Goal: Task Accomplishment & Management: Manage account settings

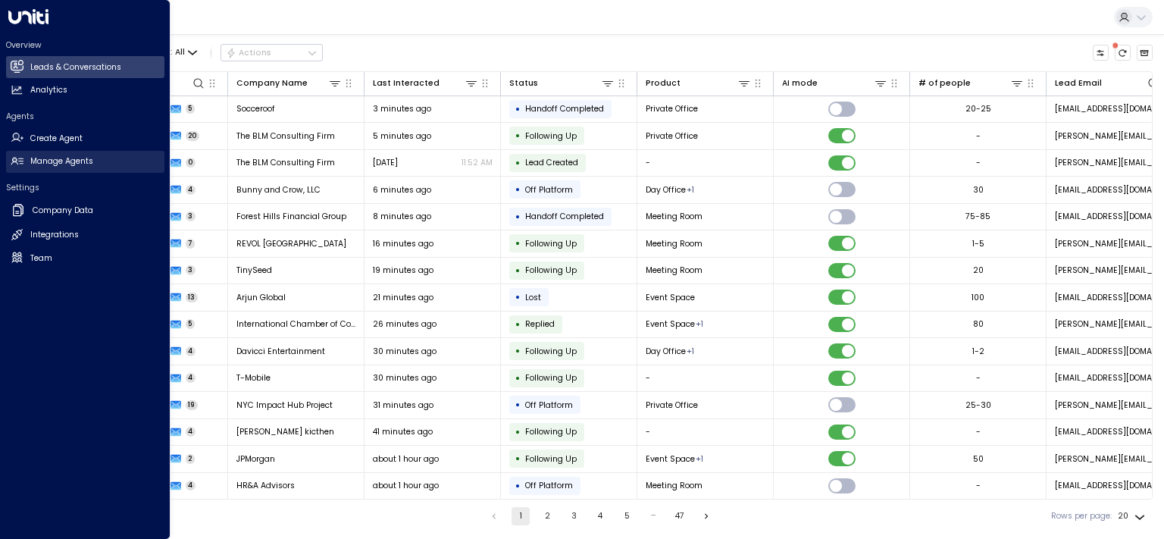
click at [61, 158] on h2 "Manage Agents" at bounding box center [61, 161] width 63 height 12
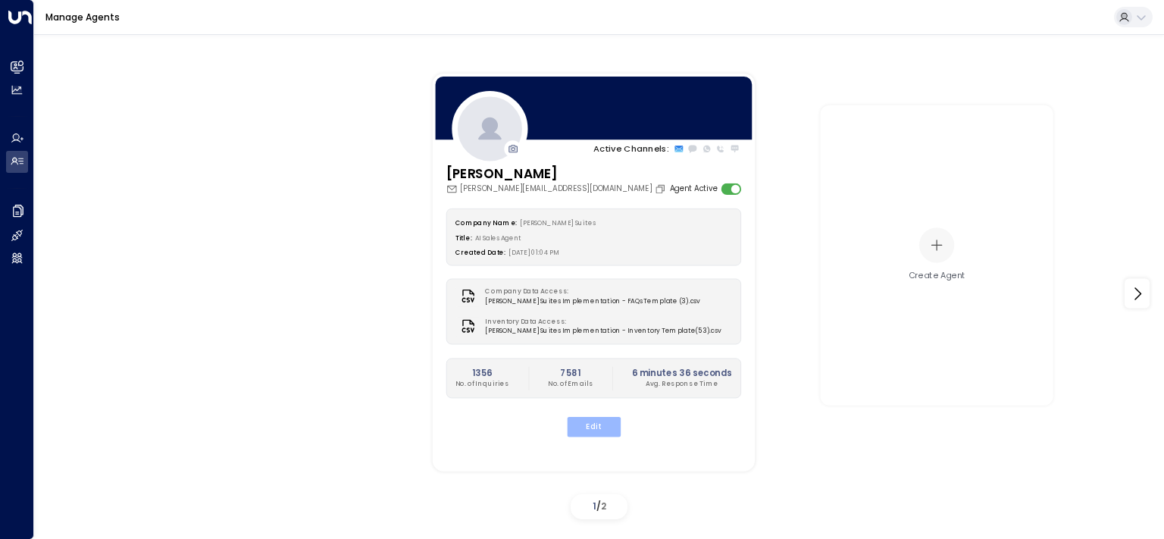
click at [608, 429] on button "Edit" at bounding box center [593, 427] width 54 height 20
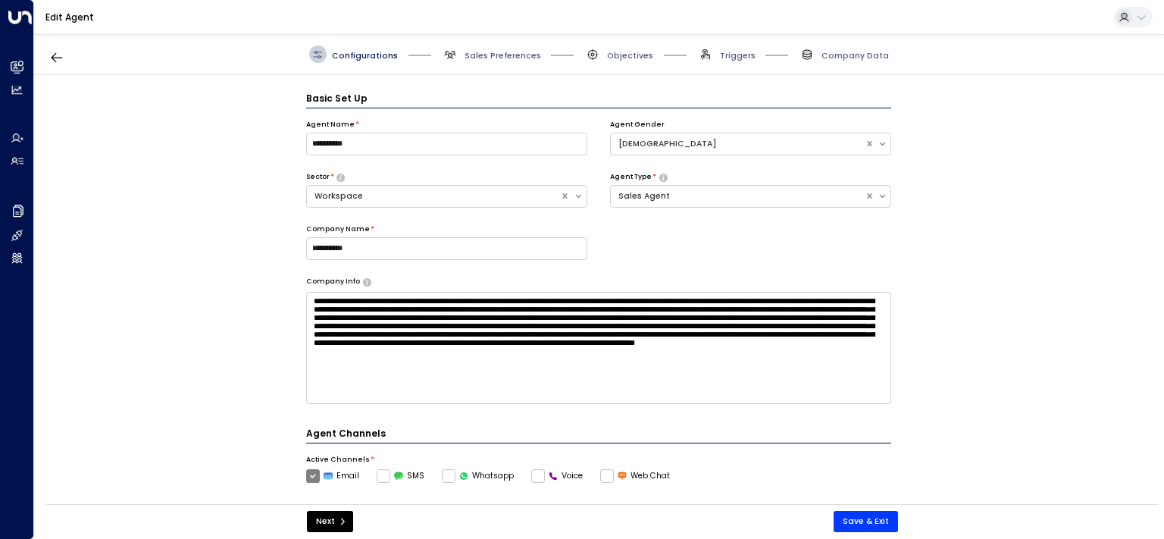
scroll to position [17, 0]
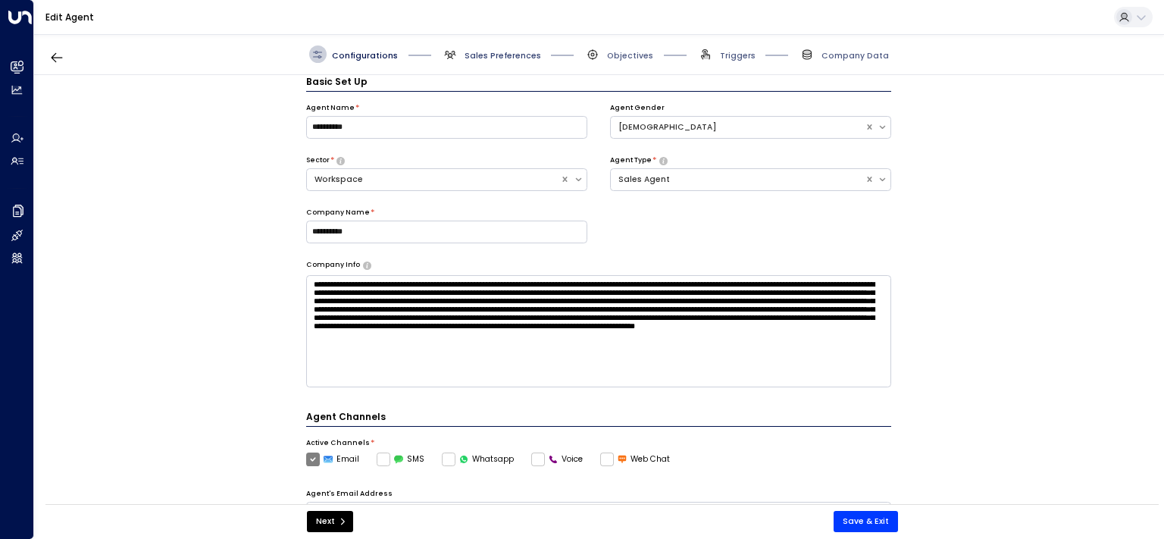
click at [472, 53] on span "Sales Preferences" at bounding box center [503, 55] width 77 height 11
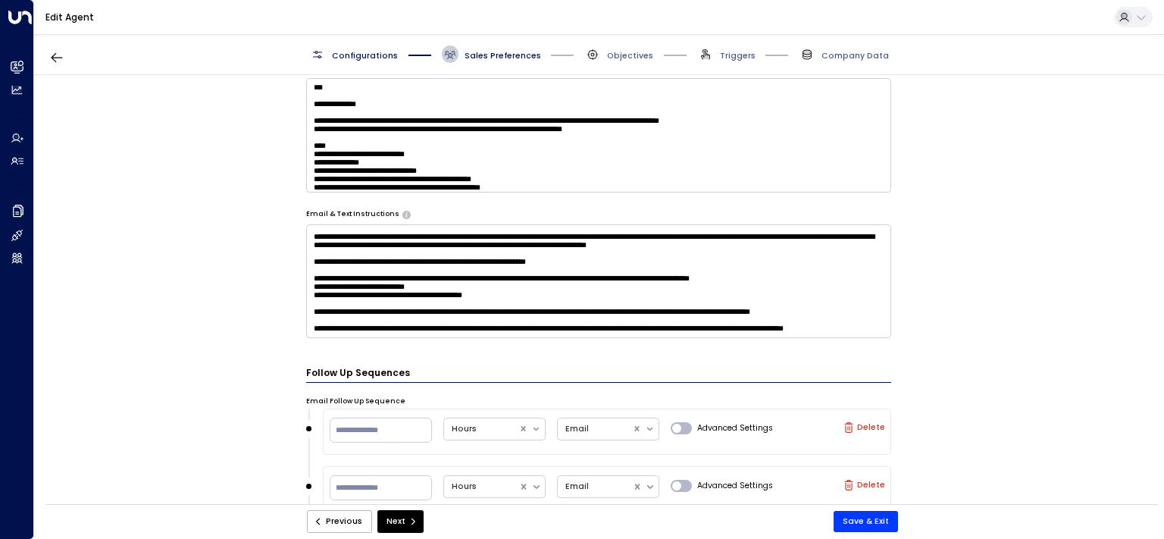
scroll to position [705, 0]
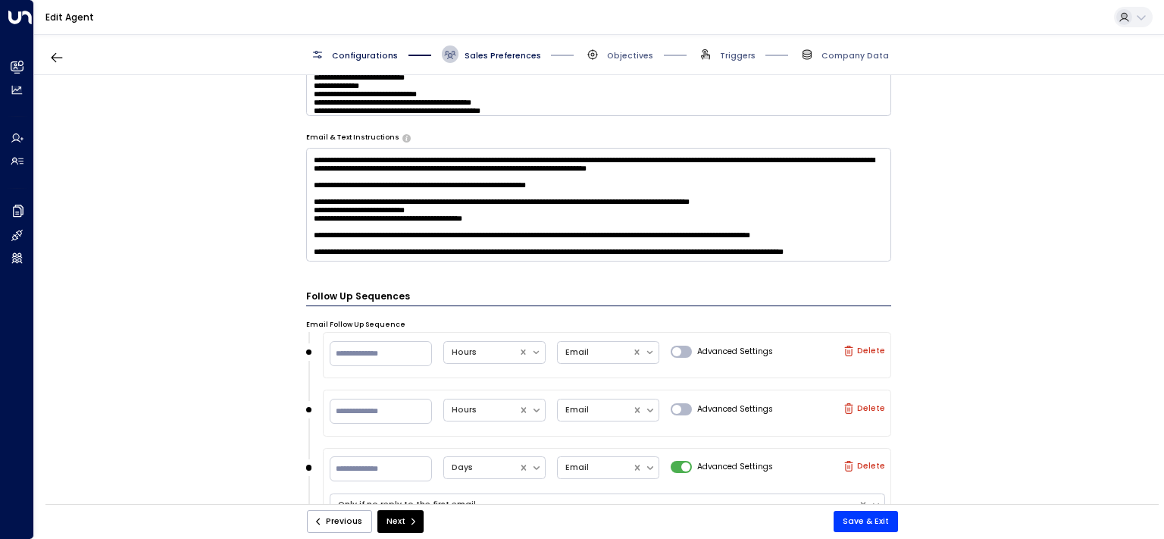
click at [485, 198] on textarea at bounding box center [599, 205] width 586 height 114
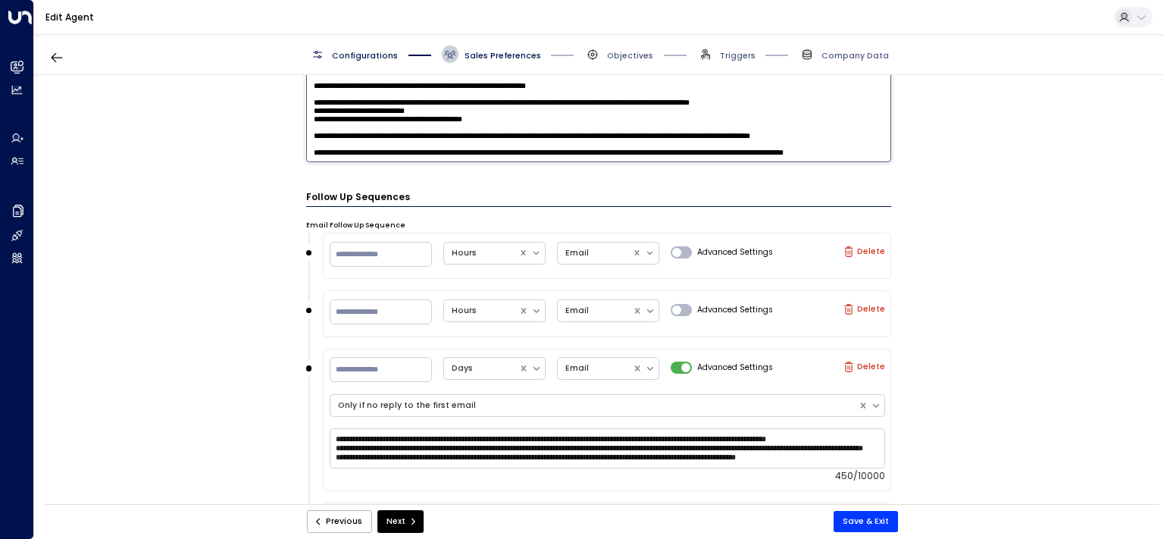
scroll to position [934, 0]
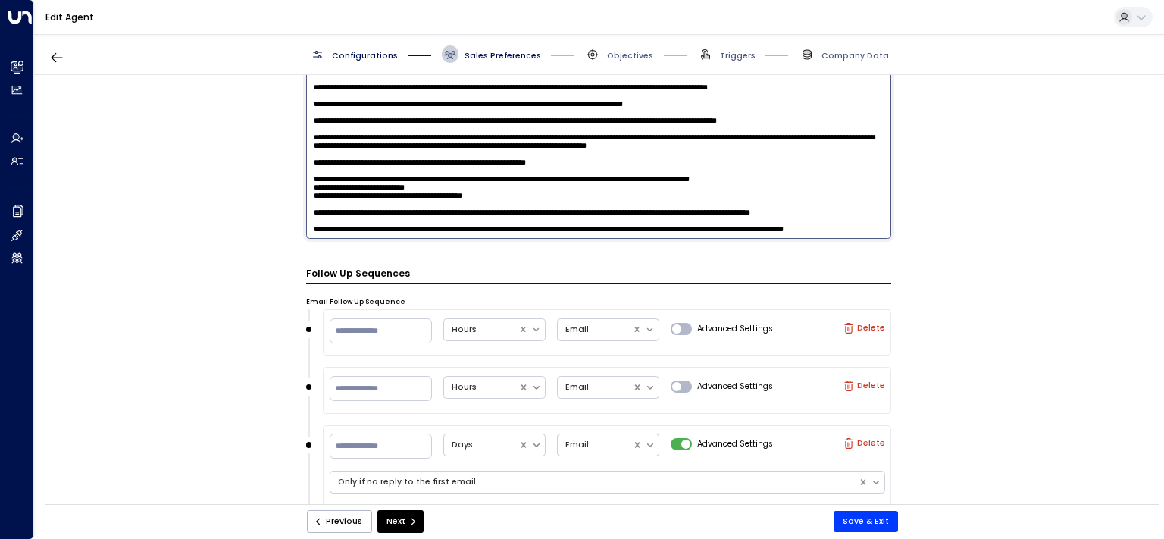
click at [726, 176] on textarea at bounding box center [599, 79] width 586 height 320
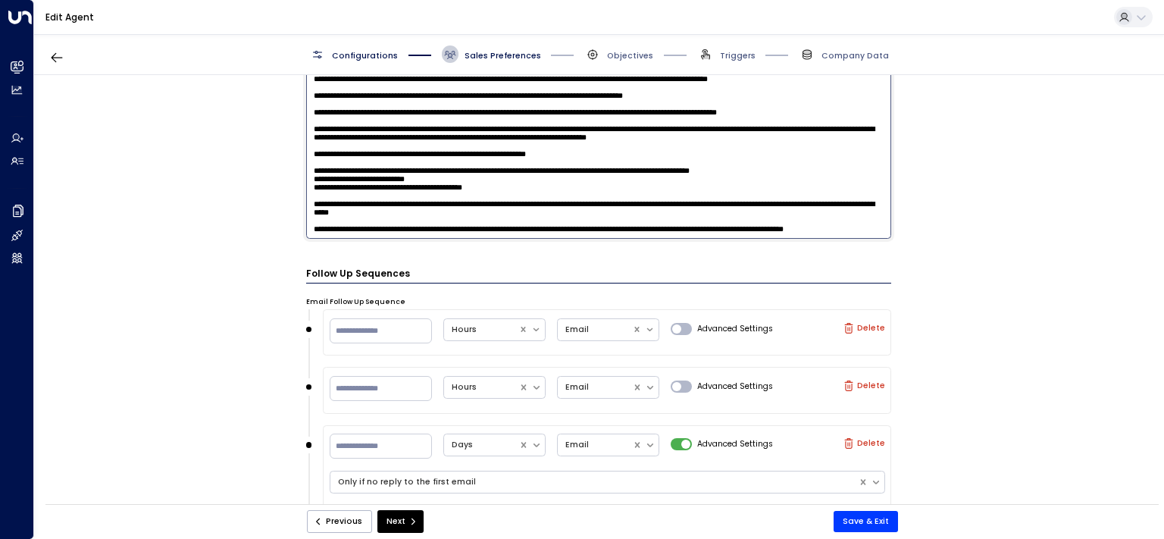
drag, startPoint x: 547, startPoint y: 195, endPoint x: 519, endPoint y: 192, distance: 28.2
click at [519, 192] on textarea at bounding box center [599, 79] width 586 height 320
click at [541, 186] on textarea at bounding box center [599, 79] width 586 height 320
drag, startPoint x: 551, startPoint y: 186, endPoint x: 246, endPoint y: 165, distance: 305.4
click at [306, 165] on textarea at bounding box center [599, 79] width 586 height 320
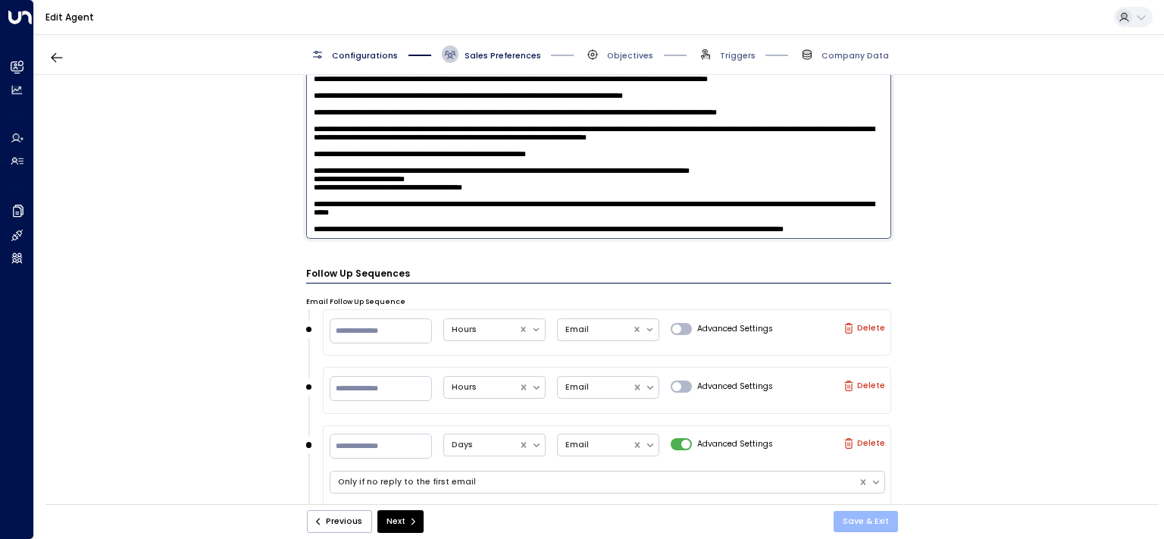
type textarea "**********"
click at [868, 521] on button "Save & Exit" at bounding box center [866, 521] width 64 height 21
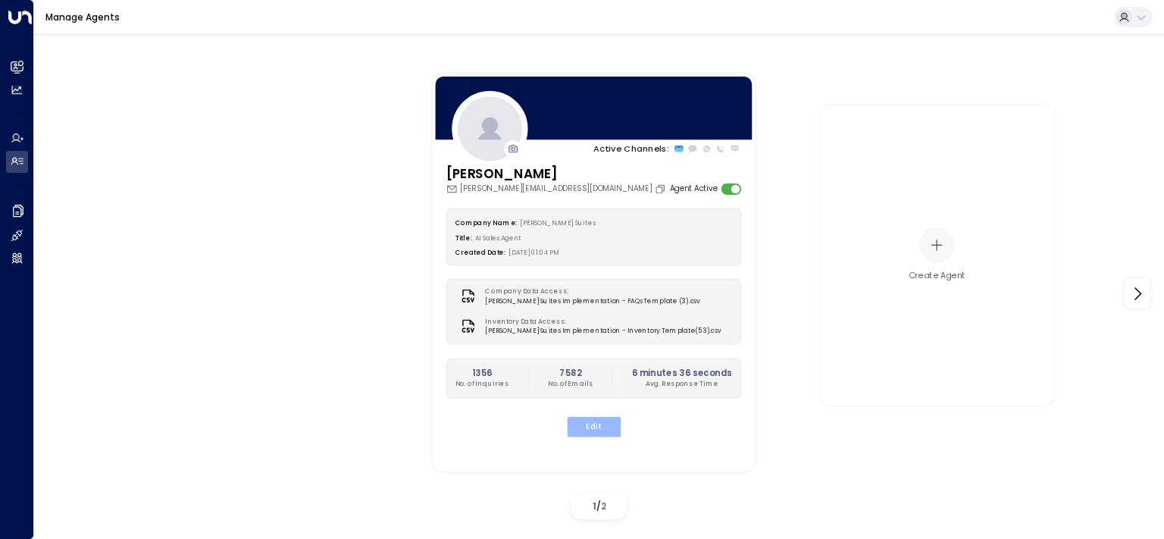
click at [596, 418] on button "Edit" at bounding box center [593, 427] width 54 height 20
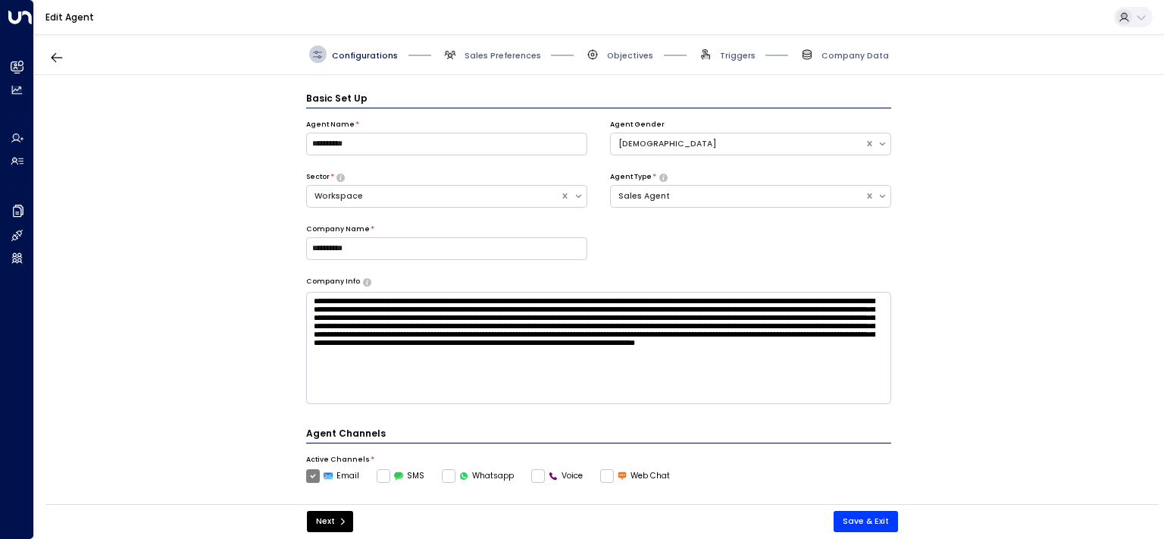
scroll to position [17, 0]
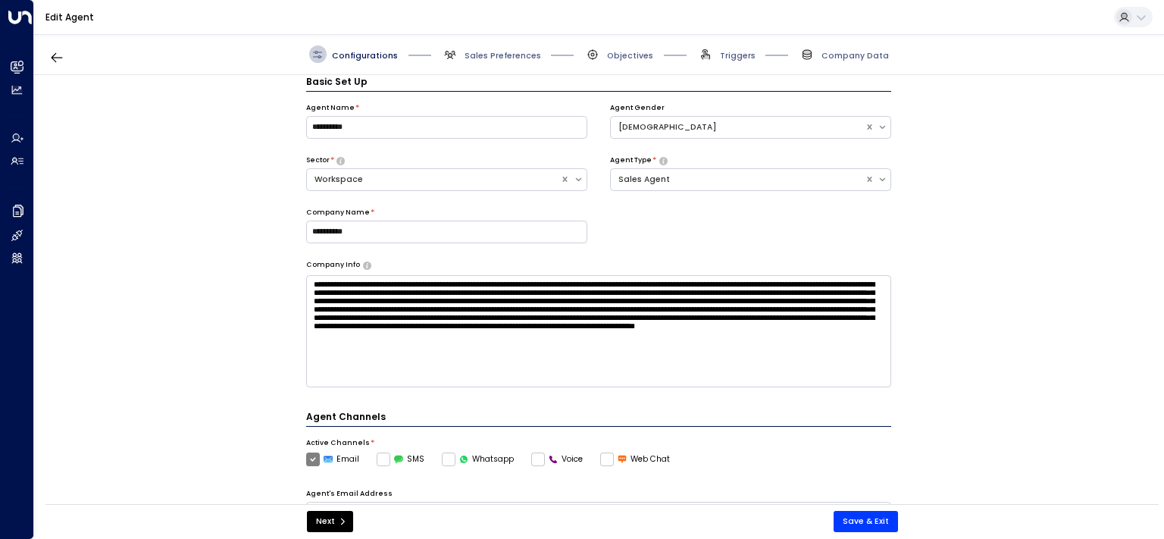
click at [477, 48] on span "Sales Preferences" at bounding box center [491, 53] width 99 height 17
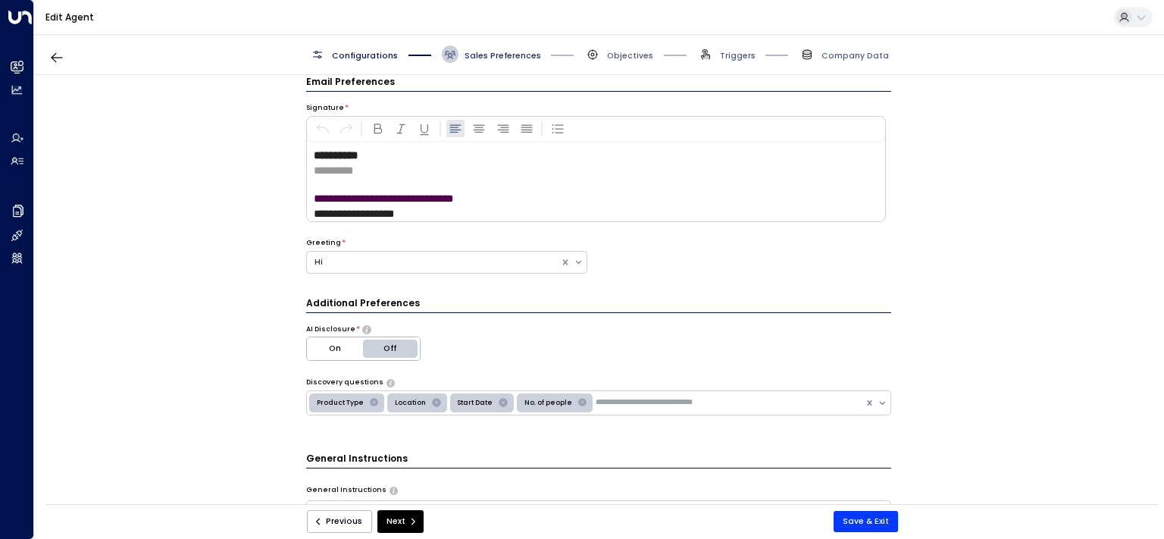
click at [481, 56] on span "Sales Preferences" at bounding box center [503, 55] width 77 height 11
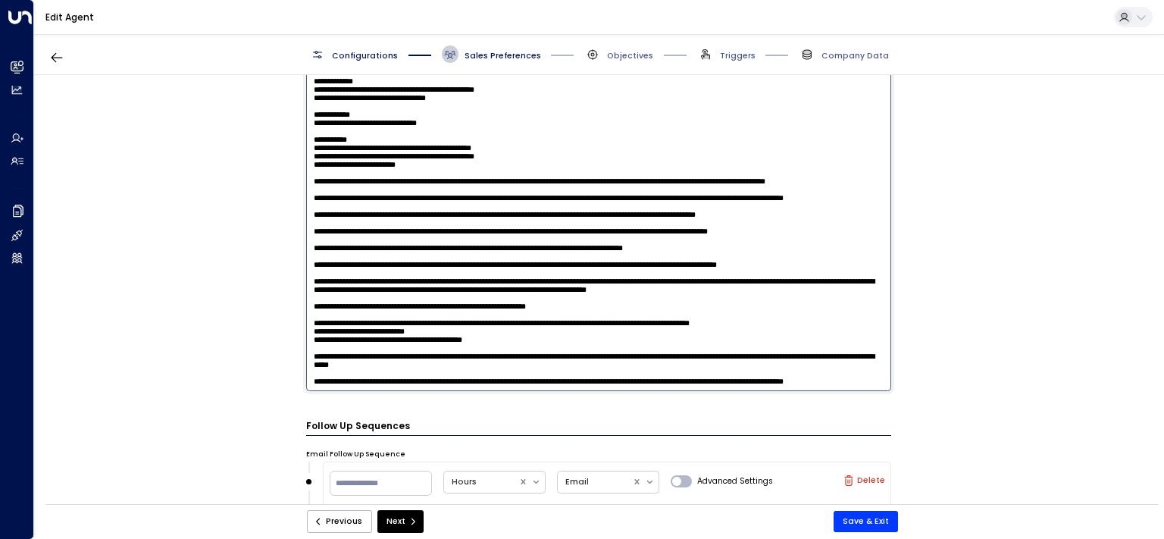
scroll to position [1969, 0]
click at [371, 341] on textarea at bounding box center [599, 231] width 586 height 320
click at [332, 343] on textarea at bounding box center [599, 231] width 586 height 320
click at [859, 326] on textarea at bounding box center [599, 231] width 586 height 320
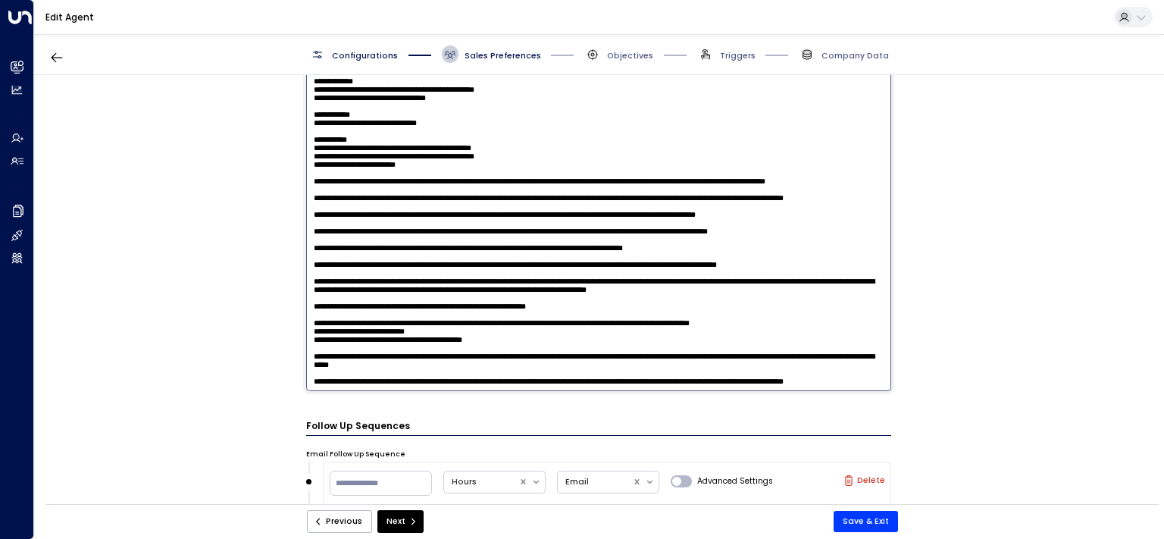
click at [810, 326] on textarea at bounding box center [599, 231] width 586 height 320
type textarea "**********"
click at [874, 526] on button "Save & Exit" at bounding box center [866, 521] width 64 height 21
